Goal: Information Seeking & Learning: Learn about a topic

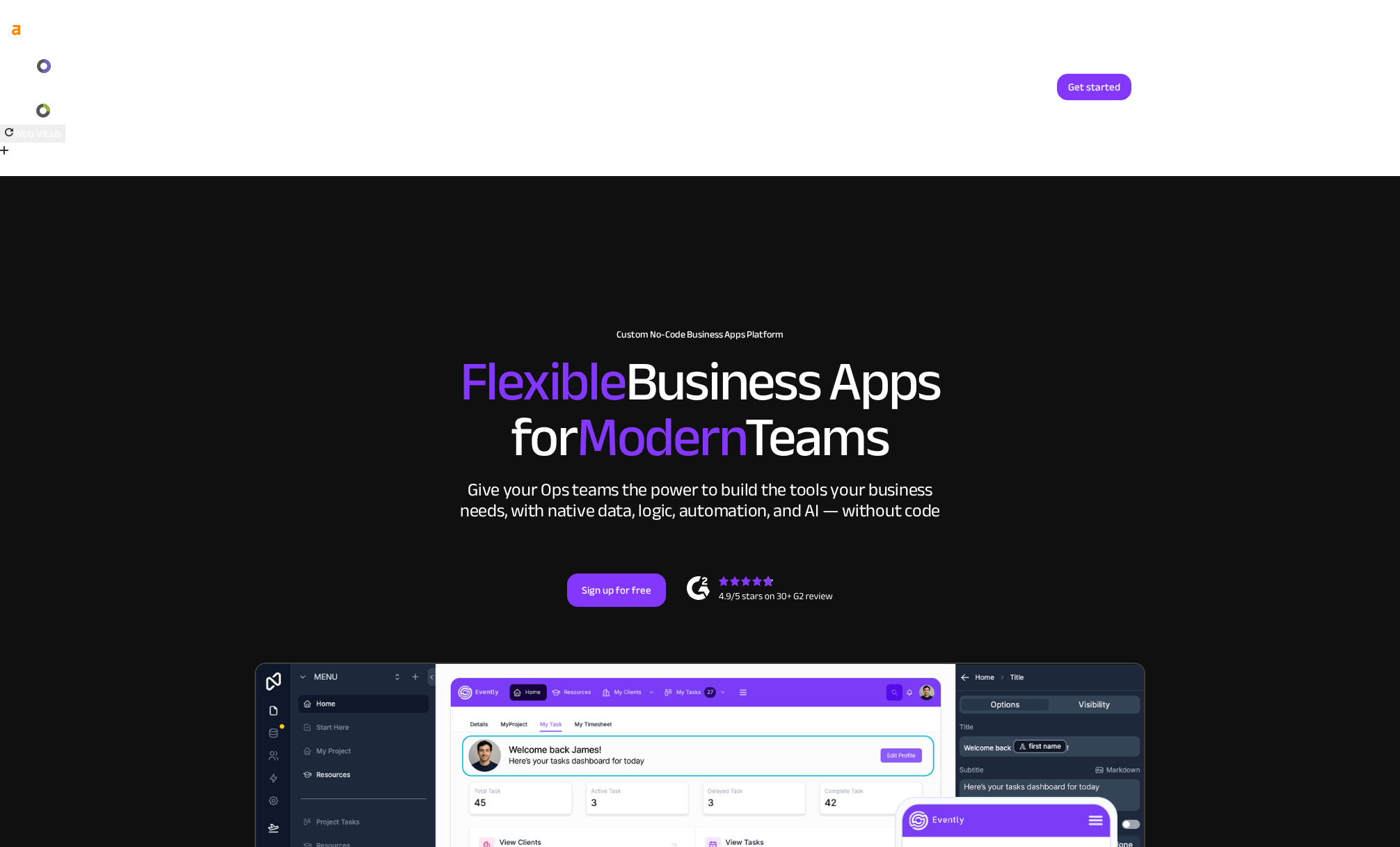
click at [1020, 86] on link "Login" at bounding box center [1024, 86] width 46 height 26
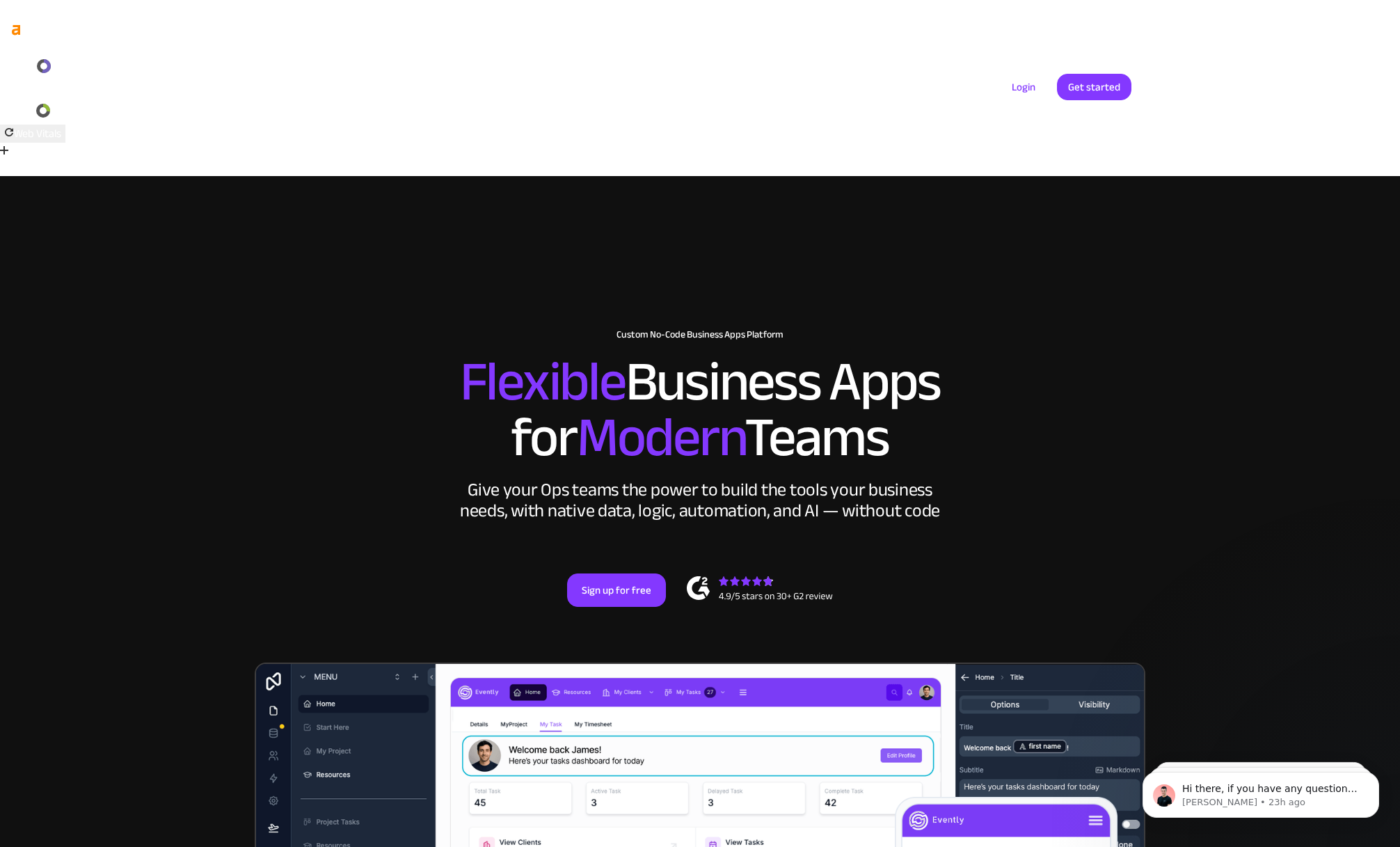
click at [953, 84] on link "Pricing" at bounding box center [951, 87] width 66 height 18
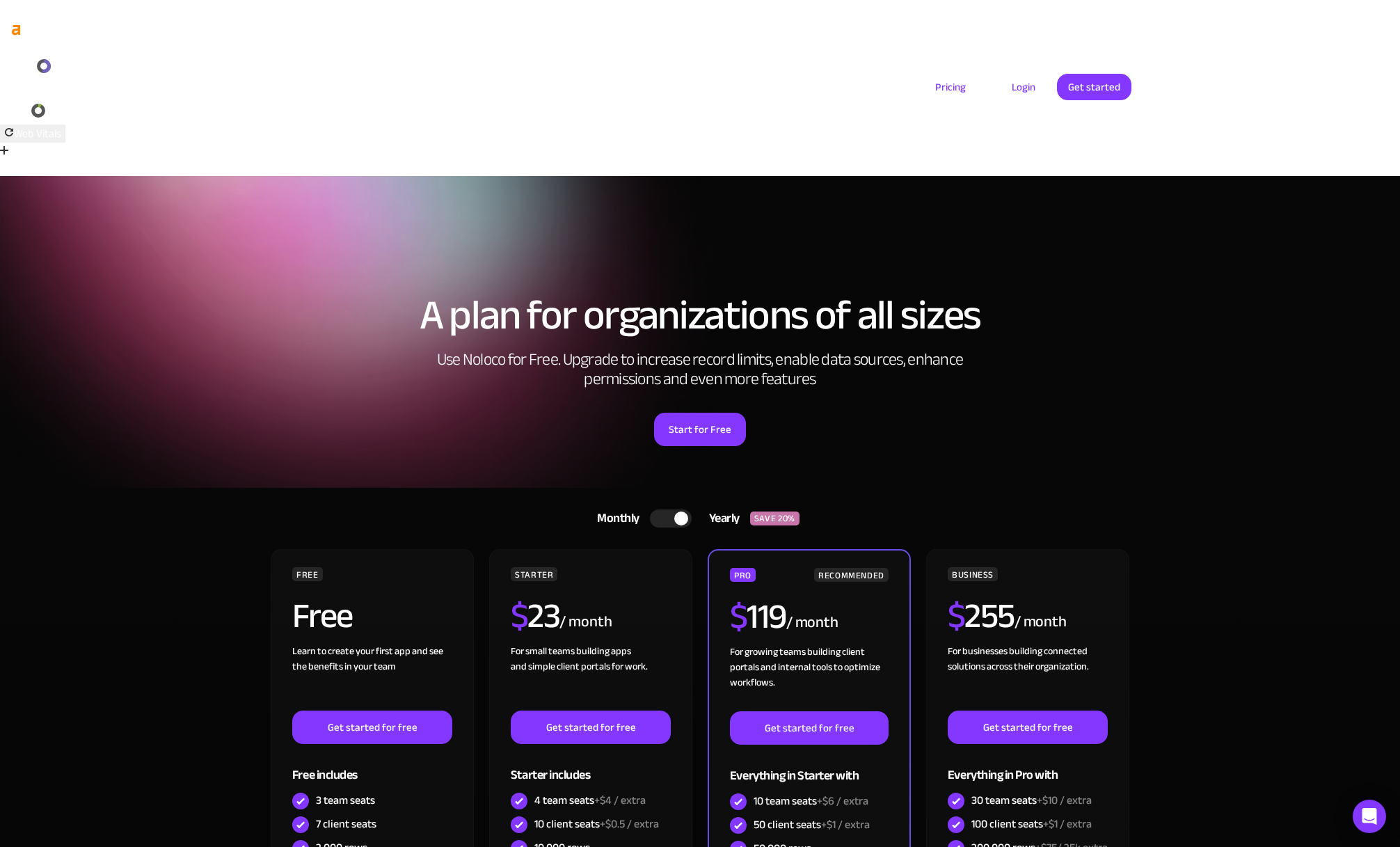
scroll to position [4, 0]
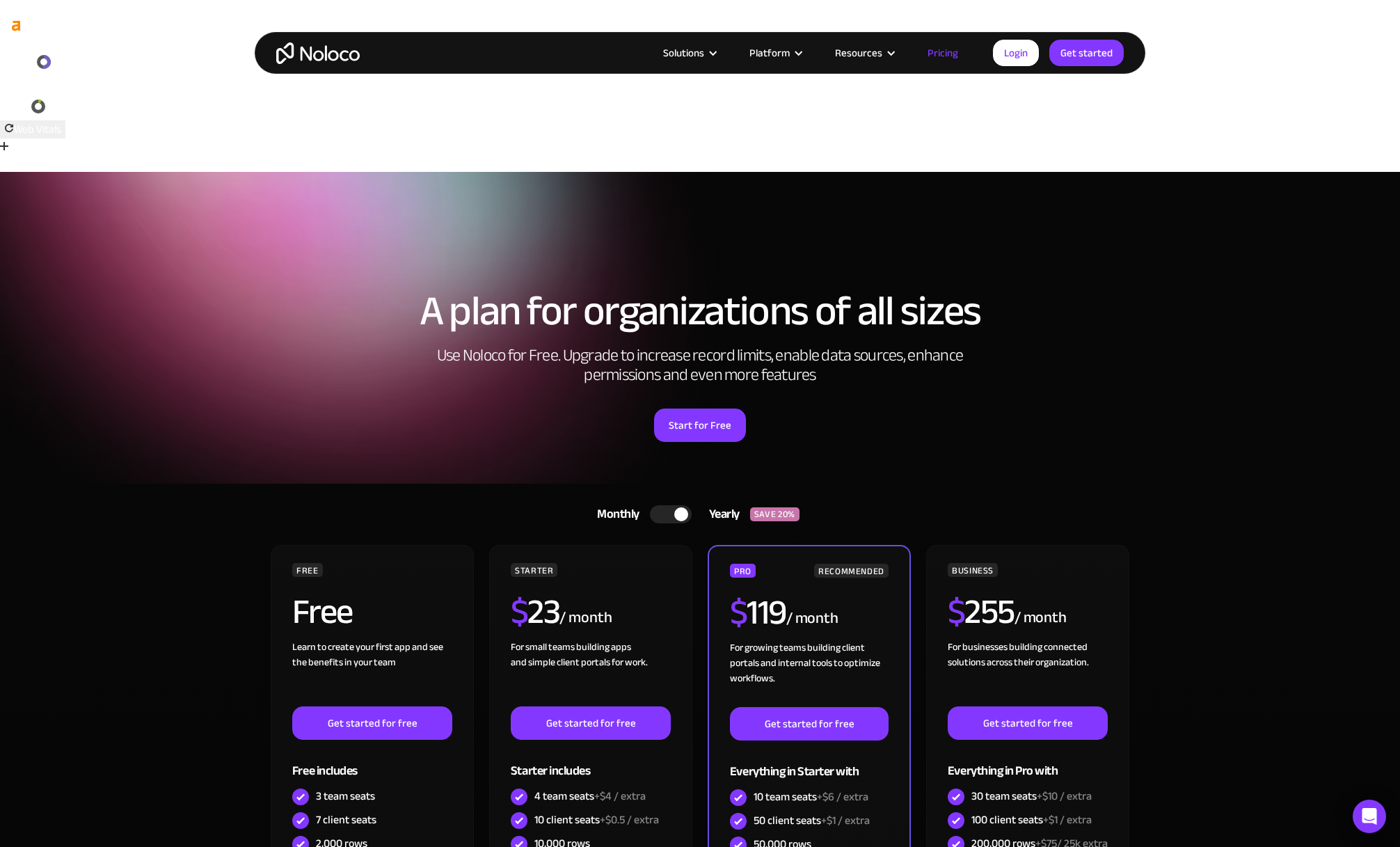
click at [663, 505] on div at bounding box center [670, 514] width 41 height 18
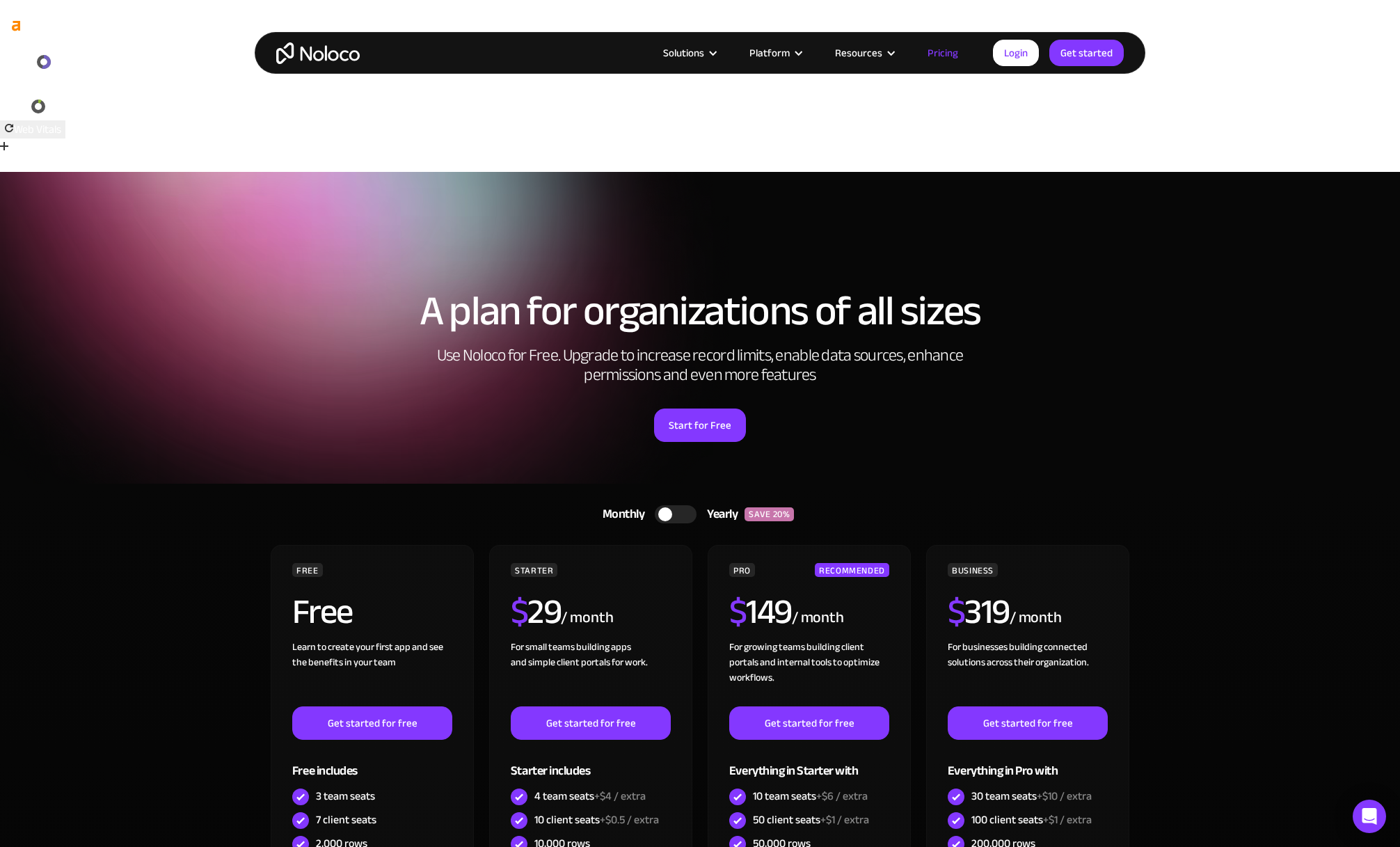
click at [678, 505] on div at bounding box center [675, 514] width 41 height 18
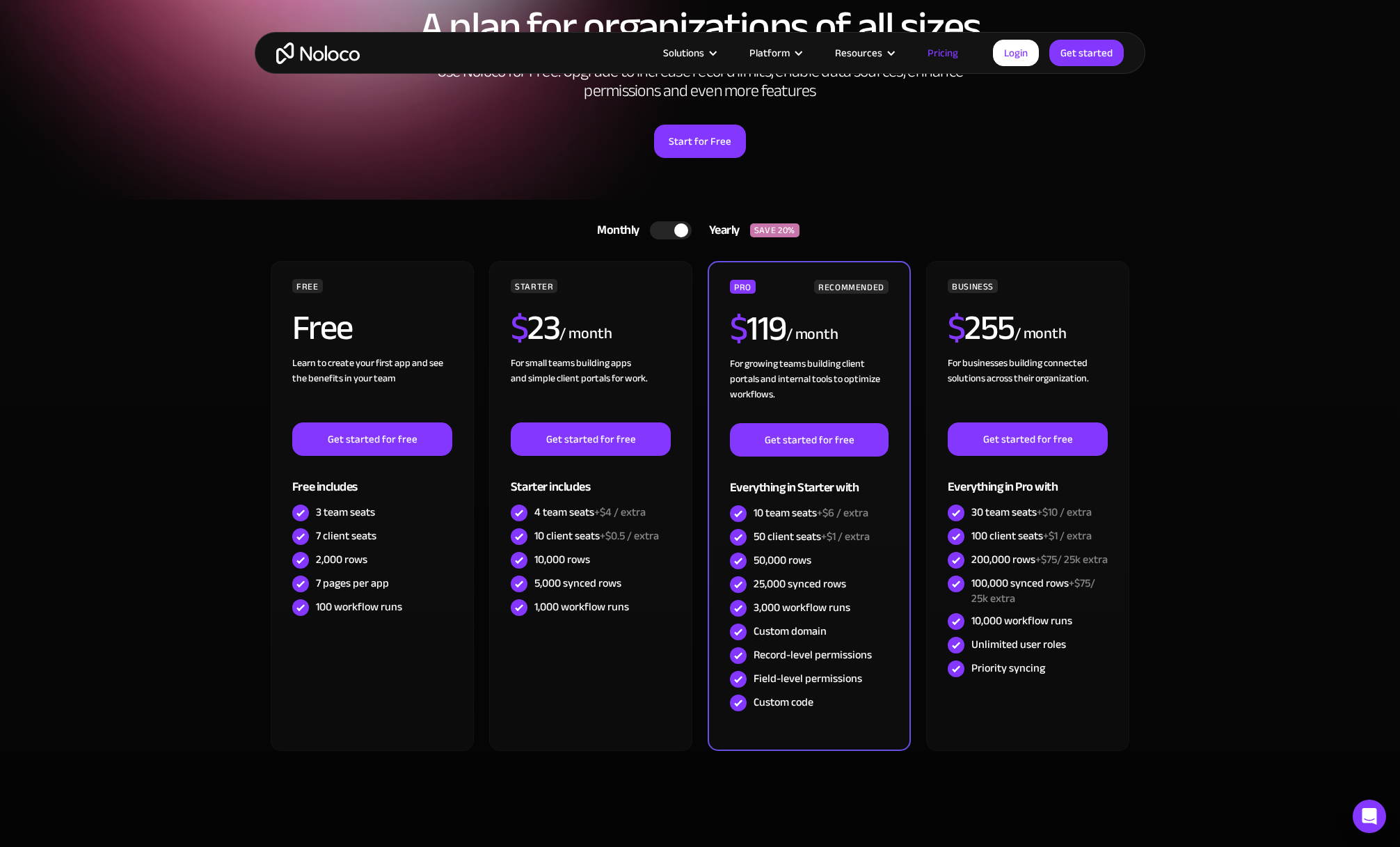
scroll to position [65, 0]
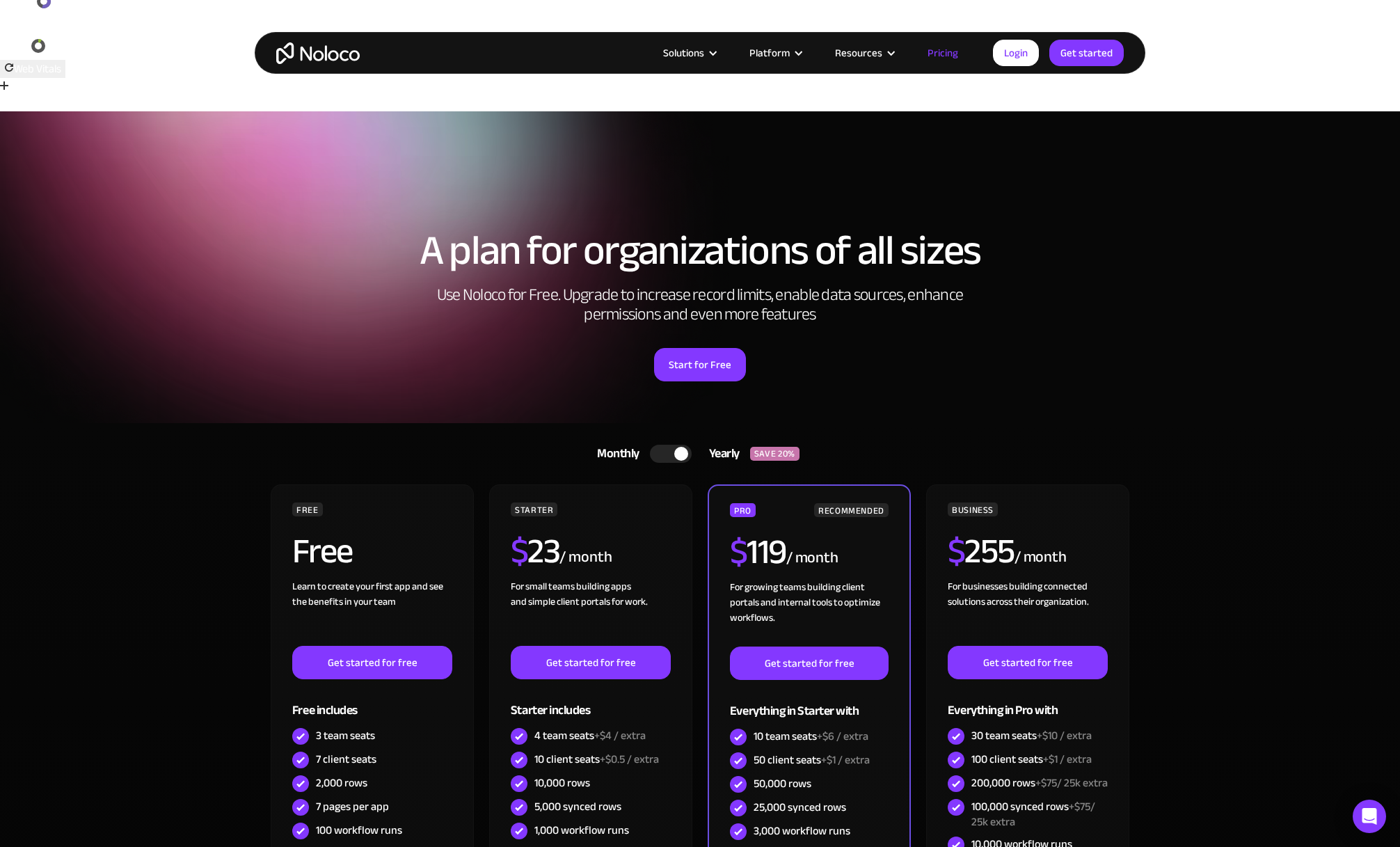
click at [656, 445] on div at bounding box center [670, 453] width 41 height 18
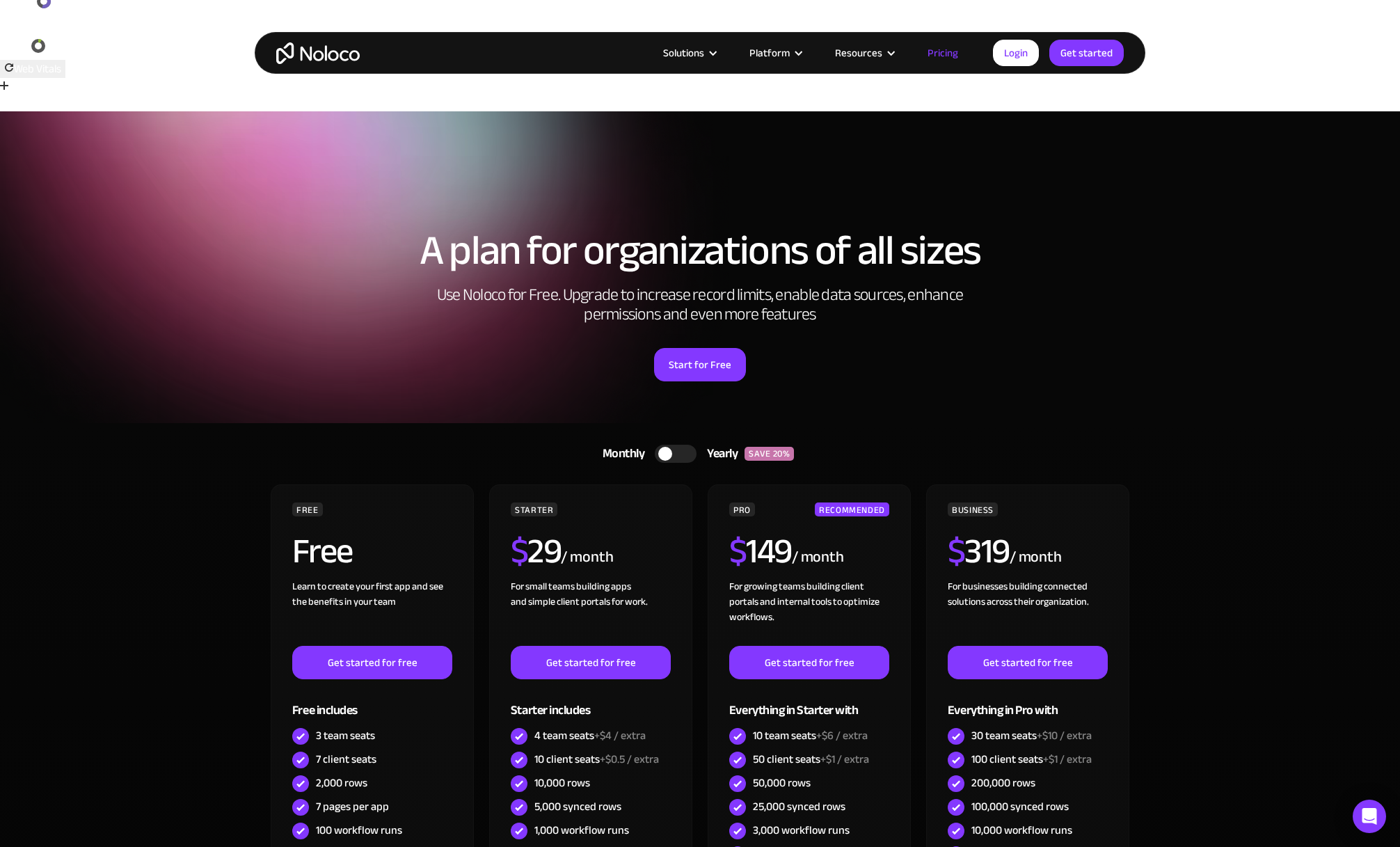
click at [684, 445] on div at bounding box center [675, 453] width 41 height 18
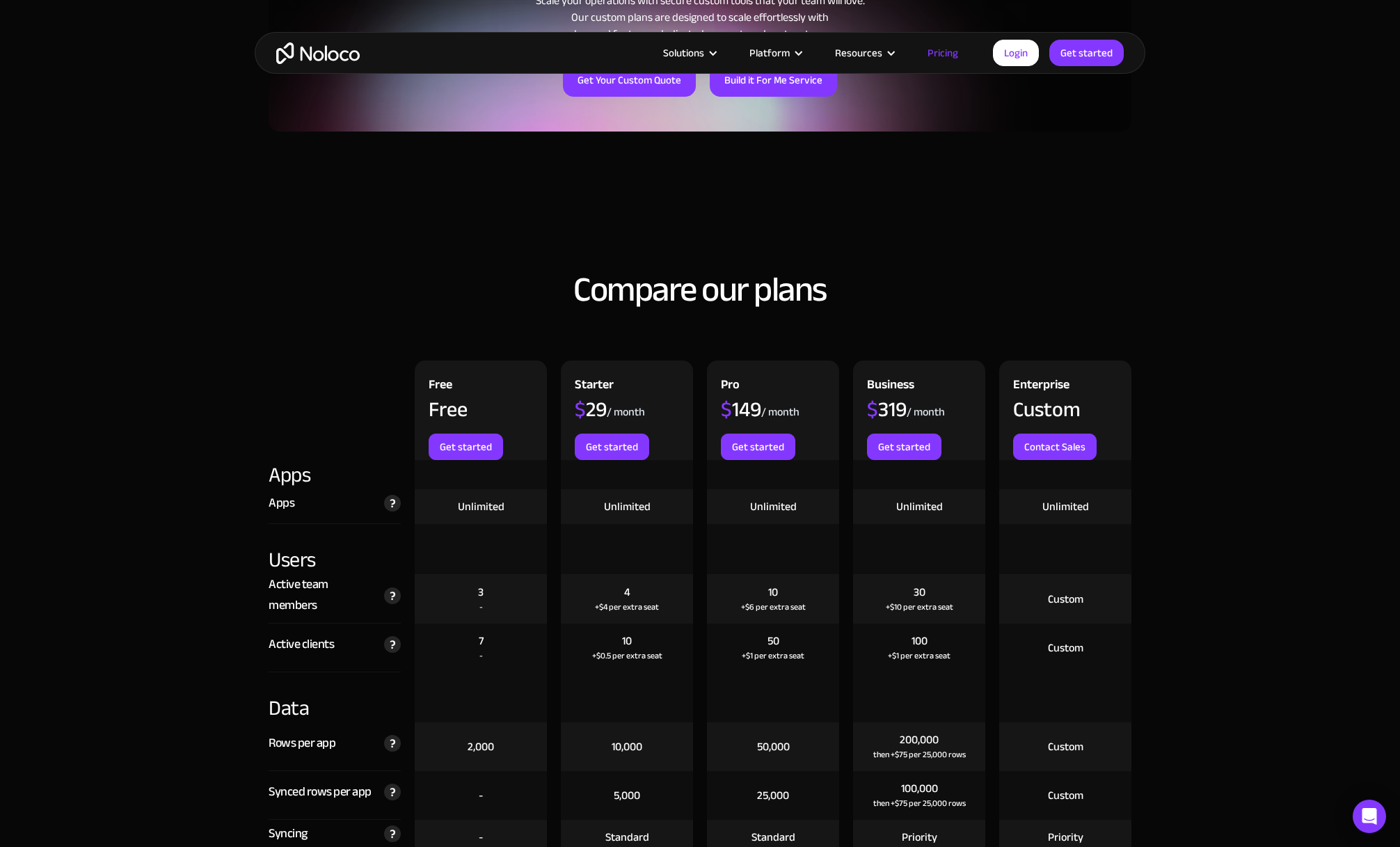
scroll to position [1311, 0]
